Goal: Information Seeking & Learning: Learn about a topic

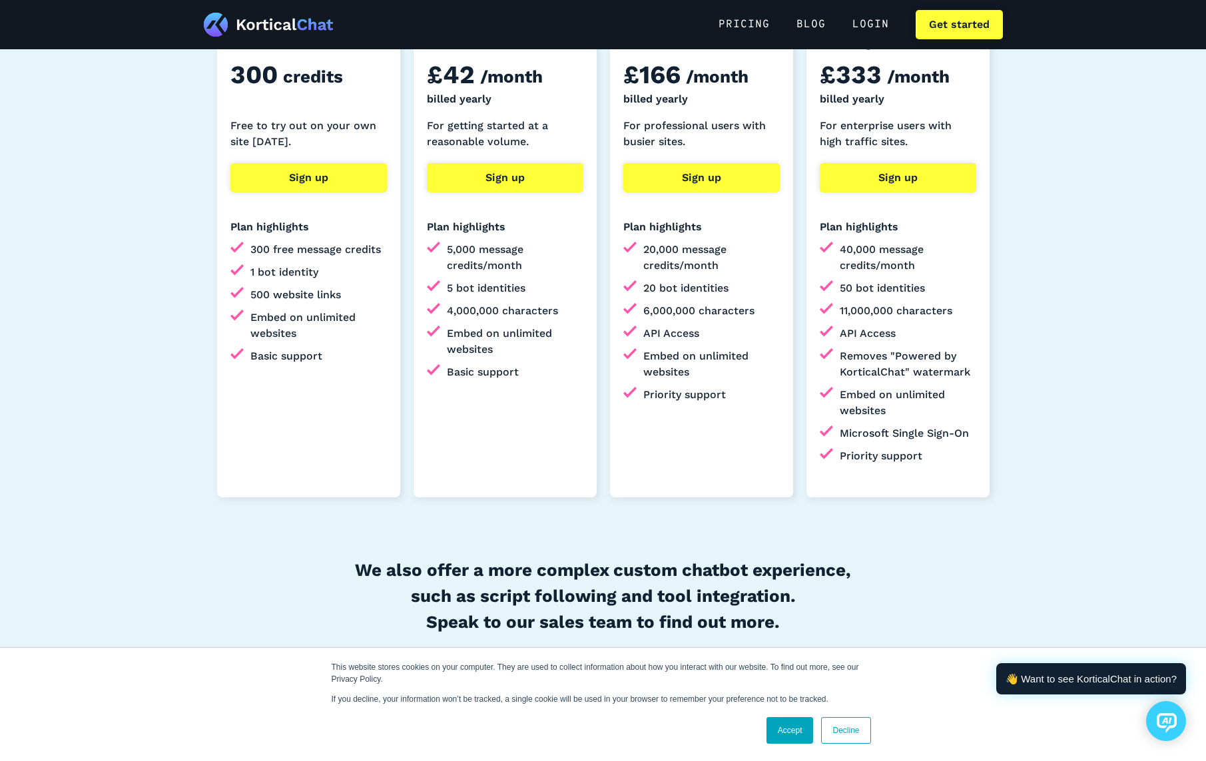
scroll to position [451, 0]
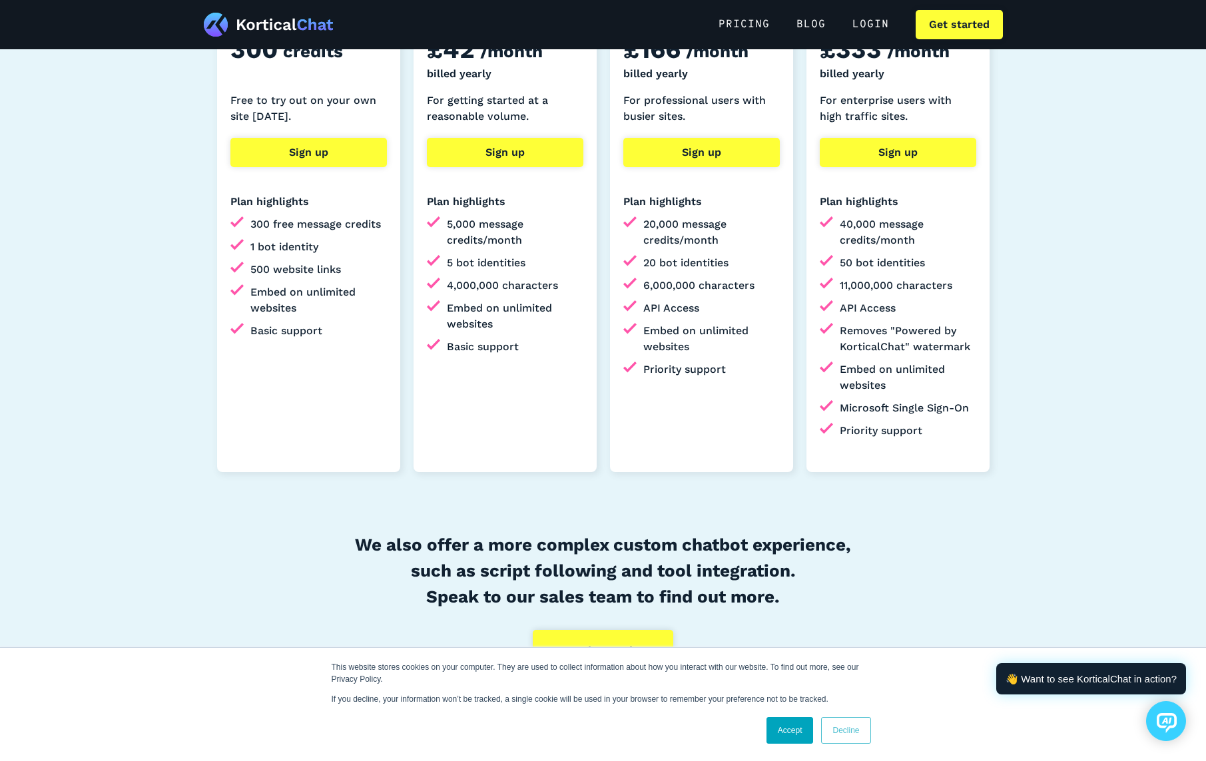
click at [839, 728] on link "Decline" at bounding box center [845, 730] width 49 height 27
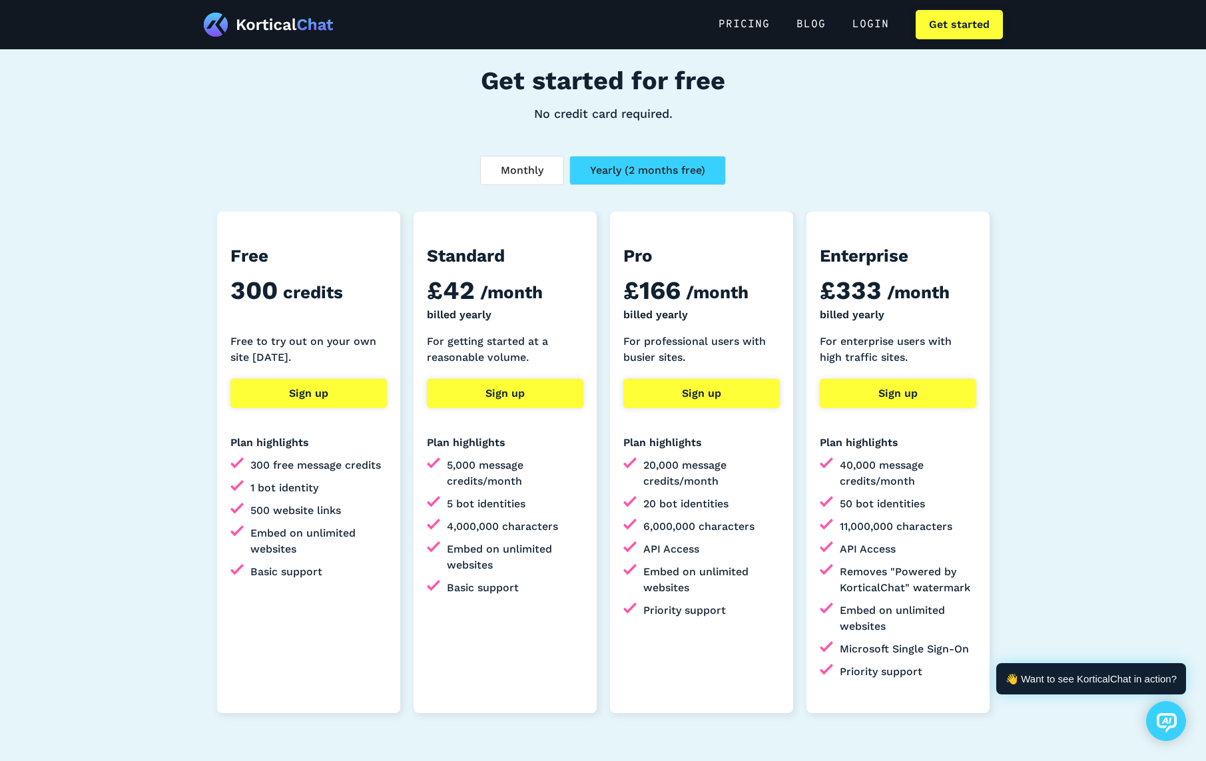
scroll to position [0, 0]
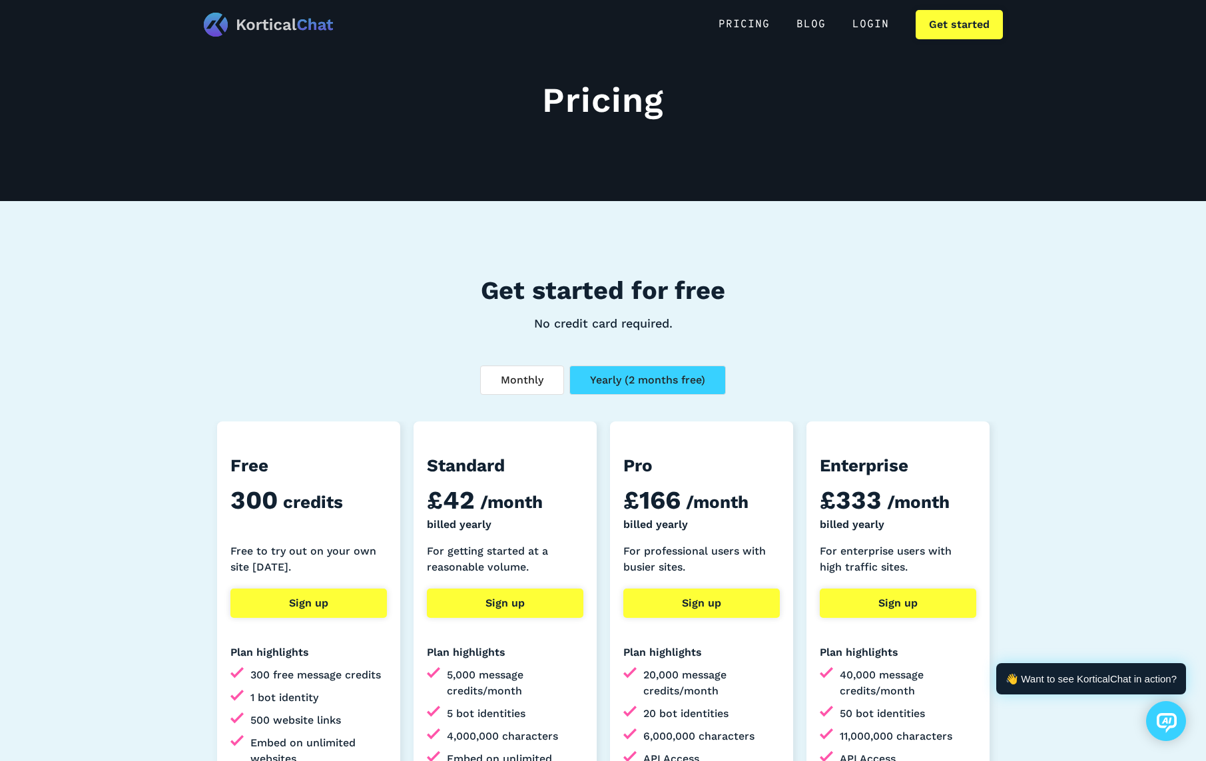
click at [294, 24] on img at bounding box center [269, 25] width 130 height 24
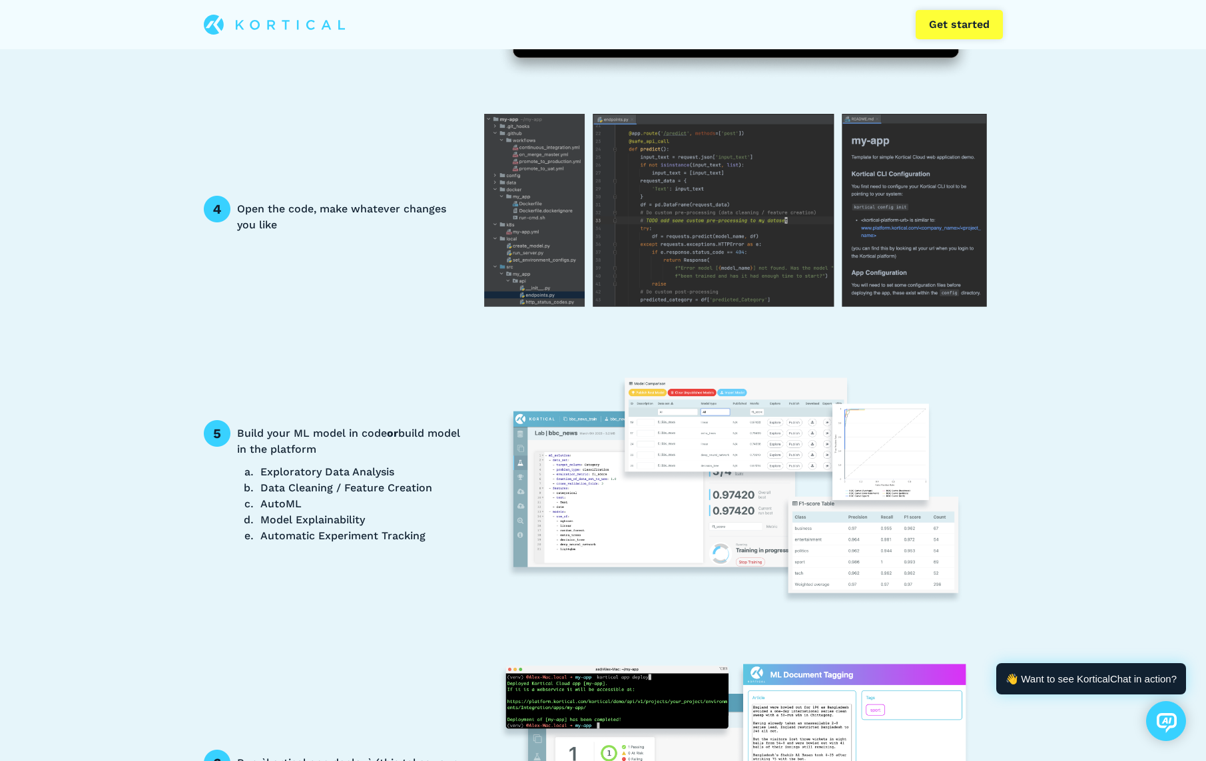
scroll to position [2921, 0]
